Goal: Find specific page/section: Find specific page/section

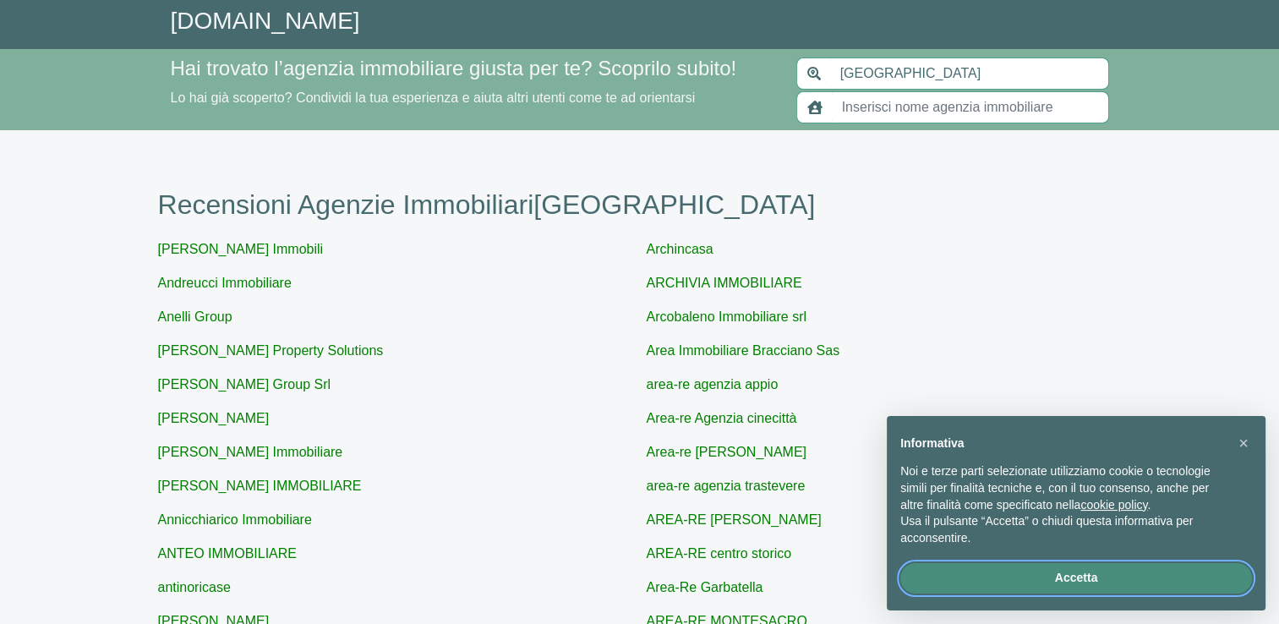
drag, startPoint x: 0, startPoint y: 0, endPoint x: 1021, endPoint y: 584, distance: 1176.4
click at [1021, 584] on button "Accetta" at bounding box center [1076, 578] width 352 height 30
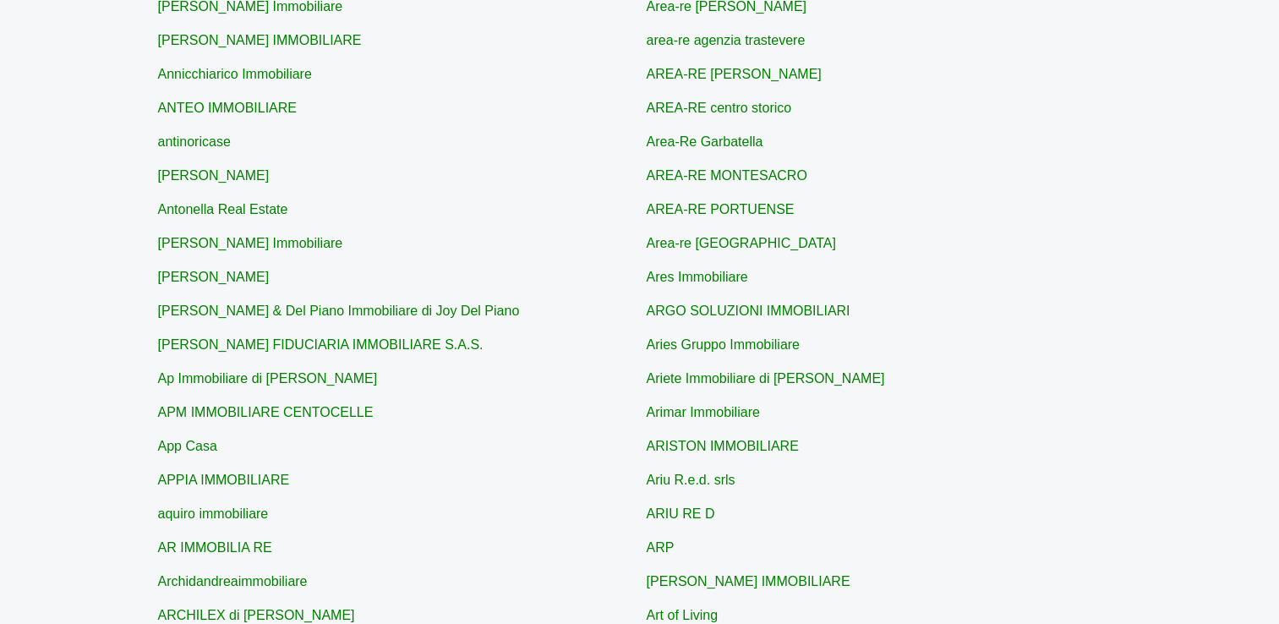
scroll to position [650, 0]
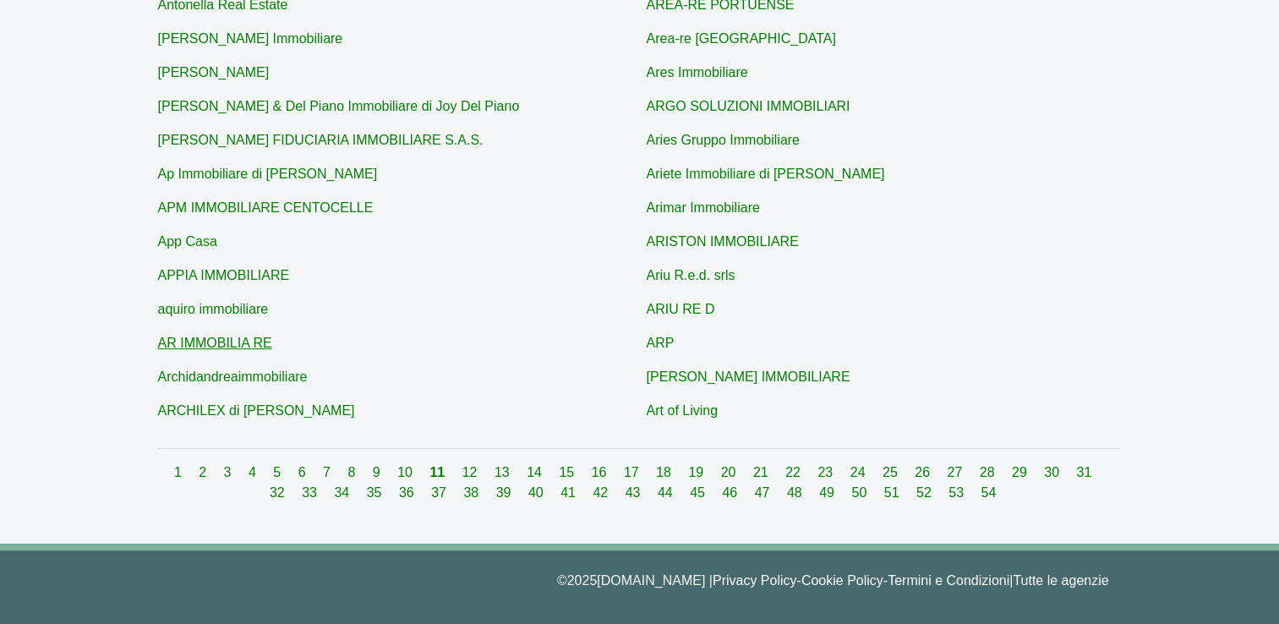
click at [196, 343] on link "AR IMMOBILIA RE" at bounding box center [215, 343] width 114 height 14
type input "AR IMMOBILIA RE"
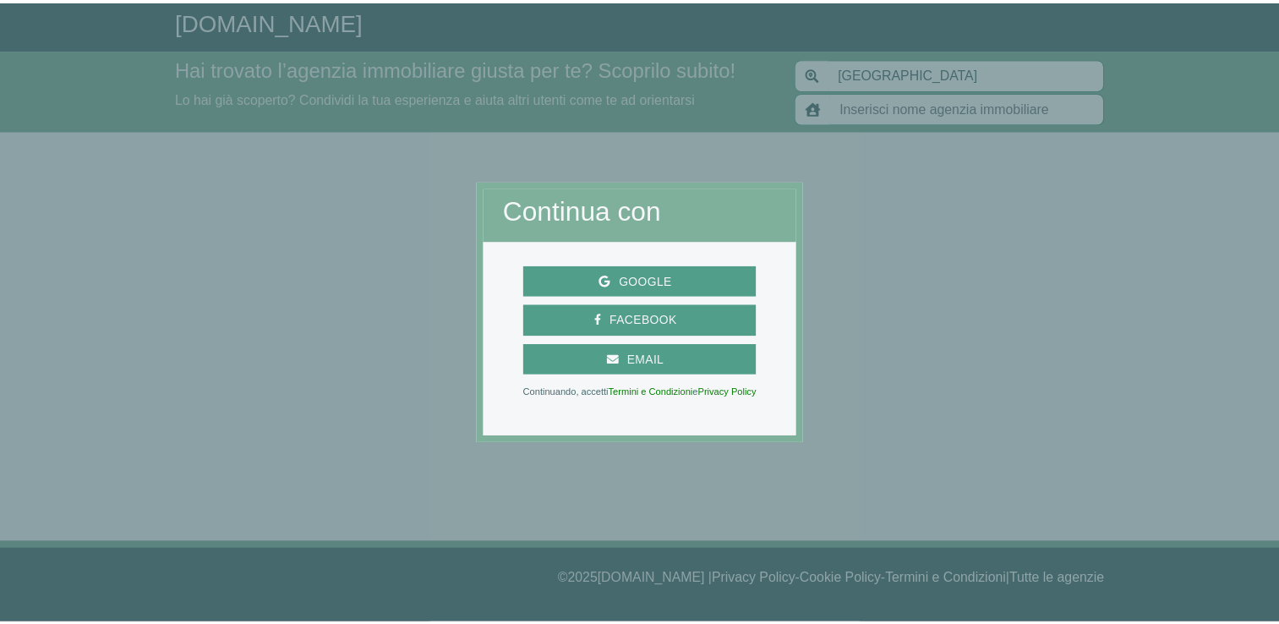
scroll to position [650, 0]
